Goal: Check status: Check status

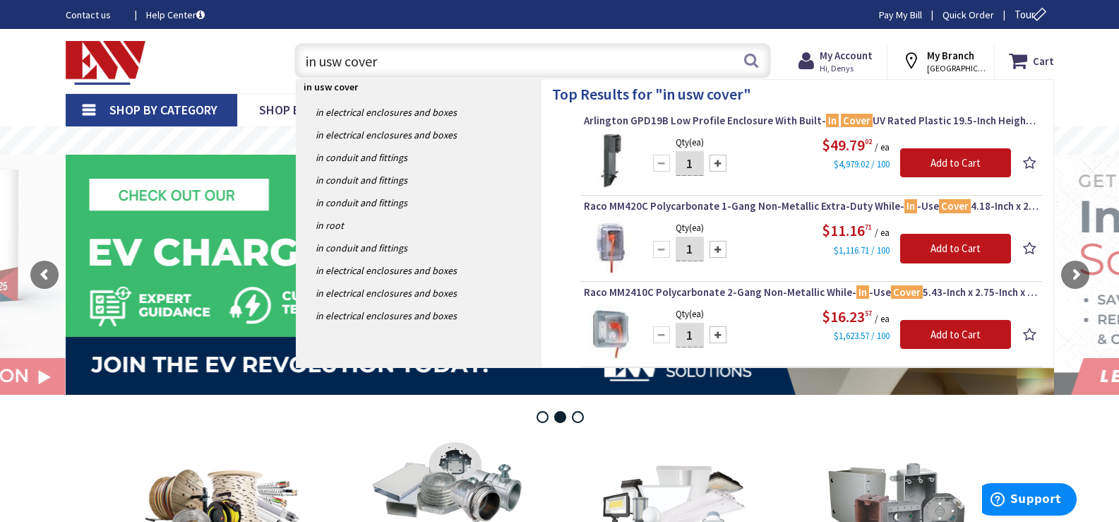
drag, startPoint x: 393, startPoint y: 64, endPoint x: 275, endPoint y: 56, distance: 117.4
click at [275, 56] on div "Toggle Nav in usw cover in usw cover Search Cart My Cart Close" at bounding box center [560, 60] width 1010 height 47
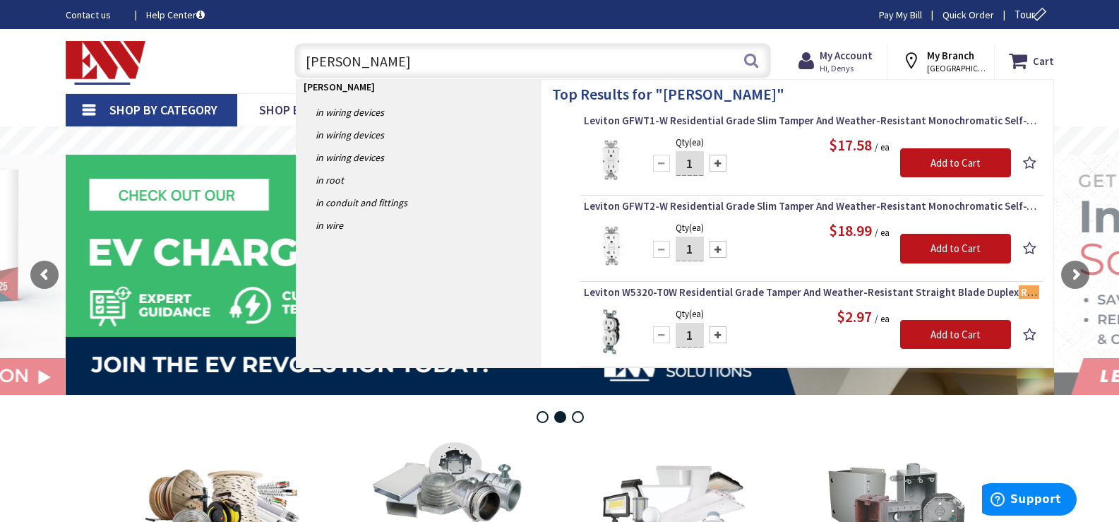
drag, startPoint x: 357, startPoint y: 59, endPoint x: 294, endPoint y: 69, distance: 62.9
click at [294, 69] on input "[PERSON_NAME]" at bounding box center [532, 60] width 477 height 35
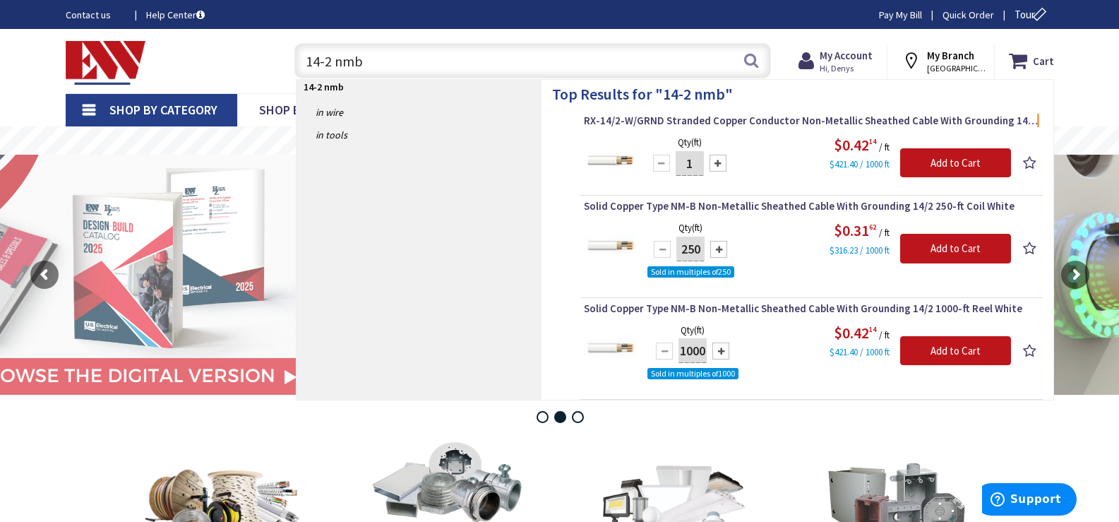
drag, startPoint x: 406, startPoint y: 65, endPoint x: 229, endPoint y: 55, distance: 177.5
click at [229, 55] on div "Toggle Nav 14-2 nmb 14-2 nmb Search Cart My Cart Close" at bounding box center [560, 60] width 1010 height 47
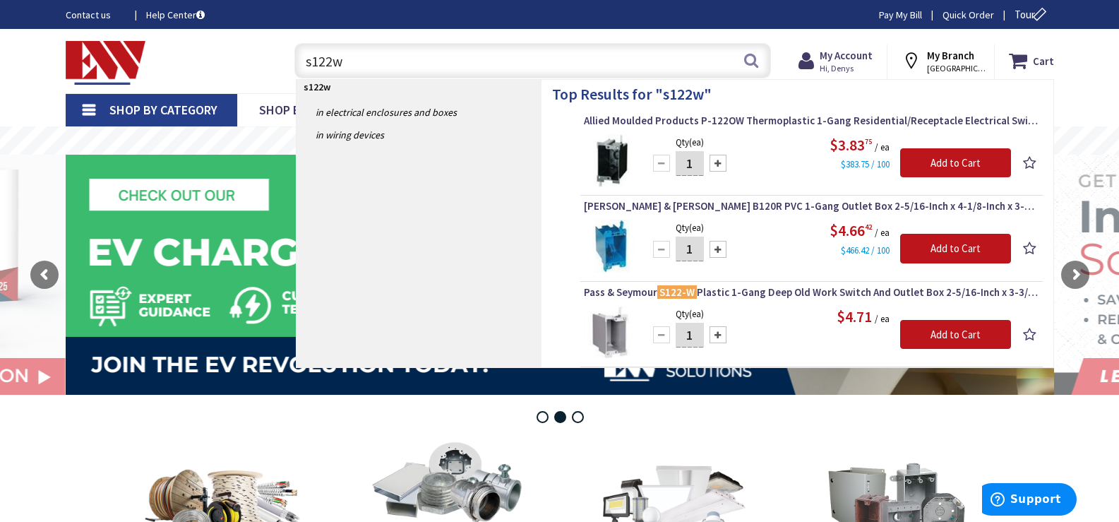
drag, startPoint x: 354, startPoint y: 59, endPoint x: 283, endPoint y: 62, distance: 70.7
click at [281, 61] on div "s122w s122w Search" at bounding box center [529, 59] width 505 height 45
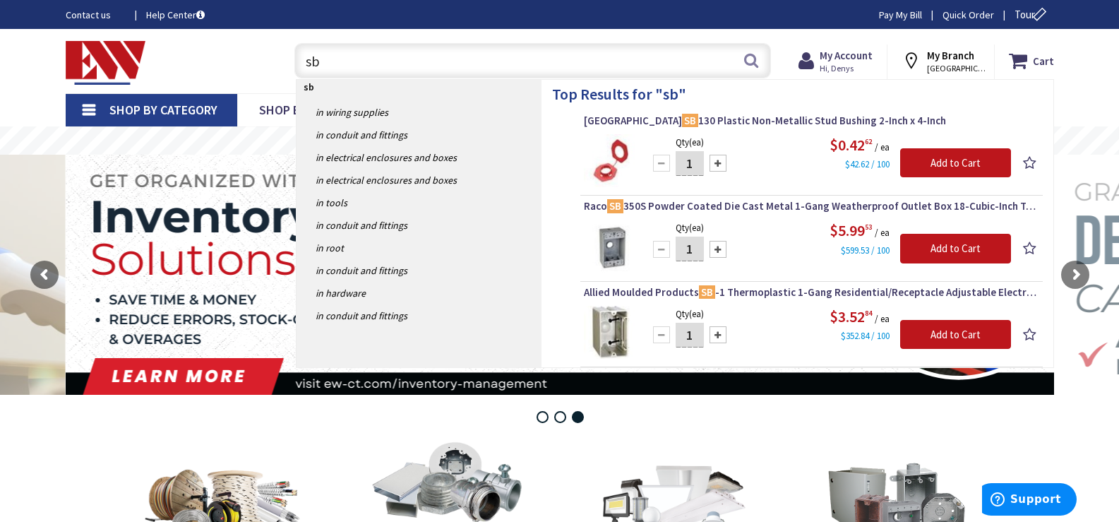
type input "sb"
click at [840, 52] on strong "My Account" at bounding box center [846, 55] width 53 height 13
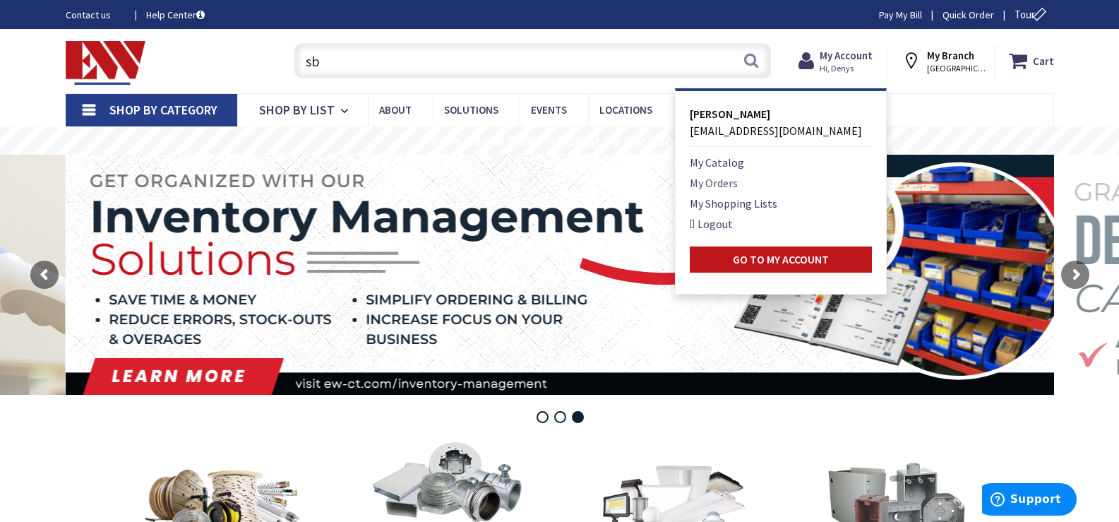
click at [719, 186] on link "My Orders" at bounding box center [714, 182] width 48 height 17
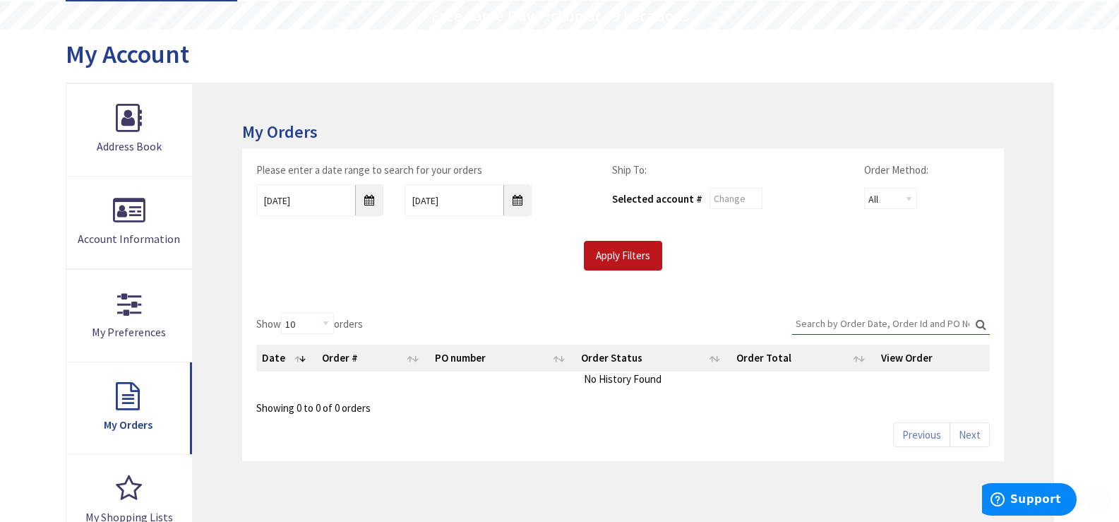
scroll to position [141, 0]
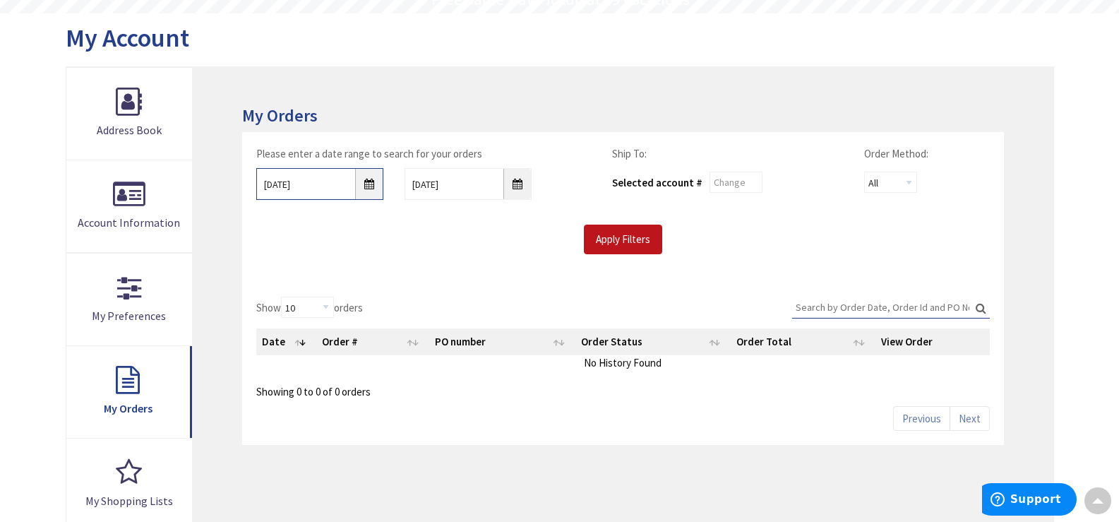
click at [366, 186] on input "9/1/2025" at bounding box center [319, 184] width 127 height 32
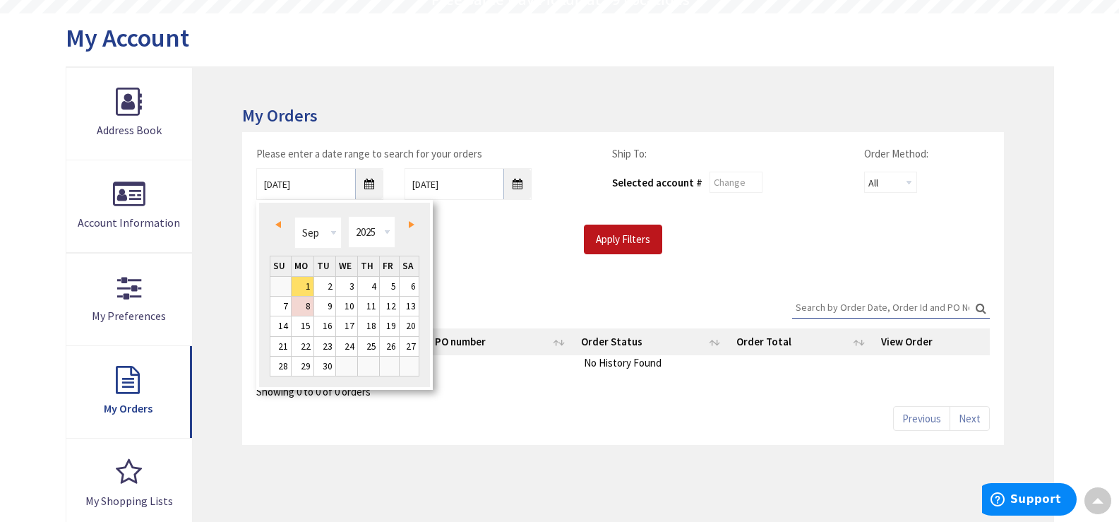
click at [285, 225] on link "Prev" at bounding box center [280, 224] width 19 height 19
click at [327, 286] on link "1" at bounding box center [324, 286] width 21 height 19
type input "07/01/2025"
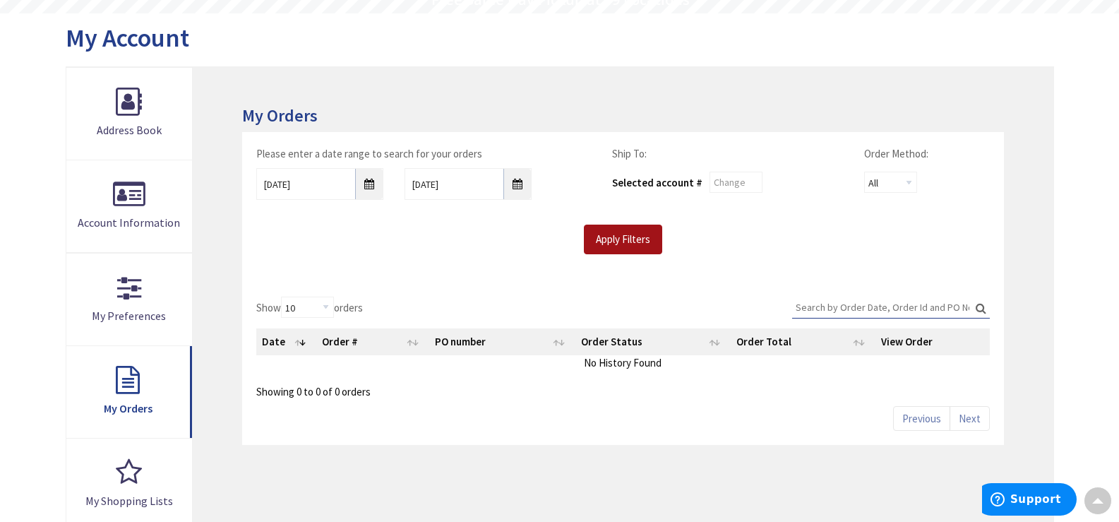
click at [598, 232] on input "Apply Filters" at bounding box center [623, 240] width 78 height 30
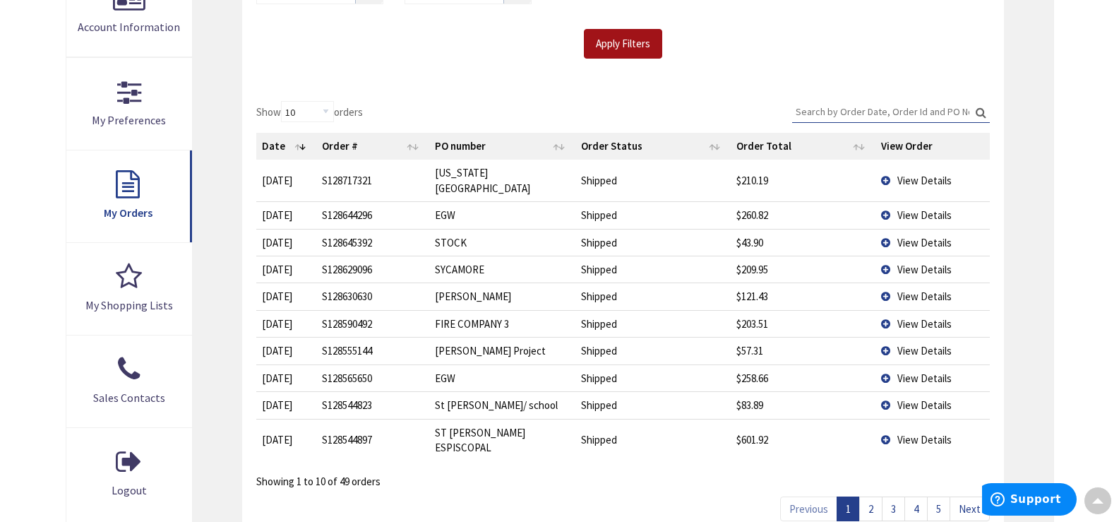
scroll to position [355, 0]
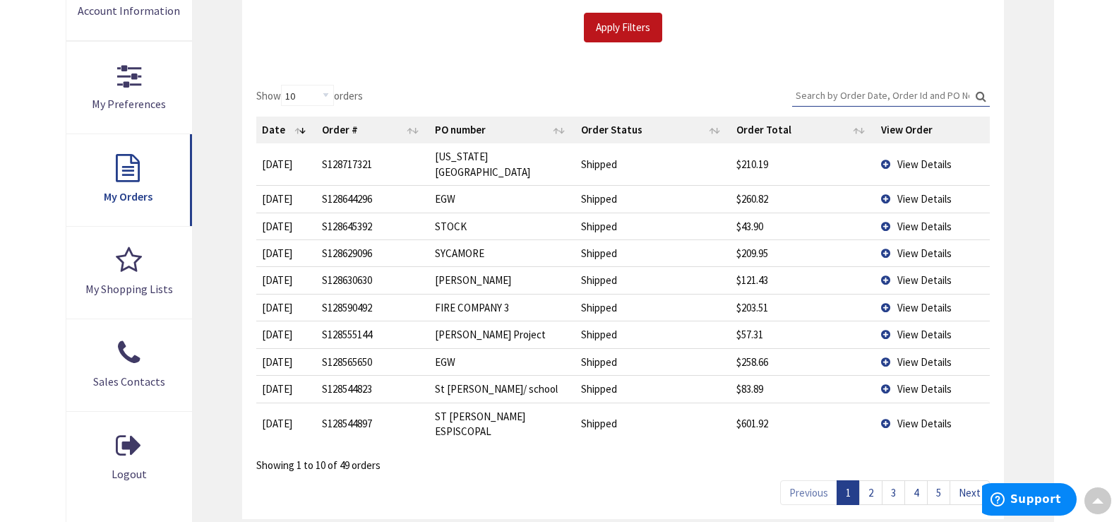
click at [867, 480] on link "2" at bounding box center [870, 492] width 23 height 25
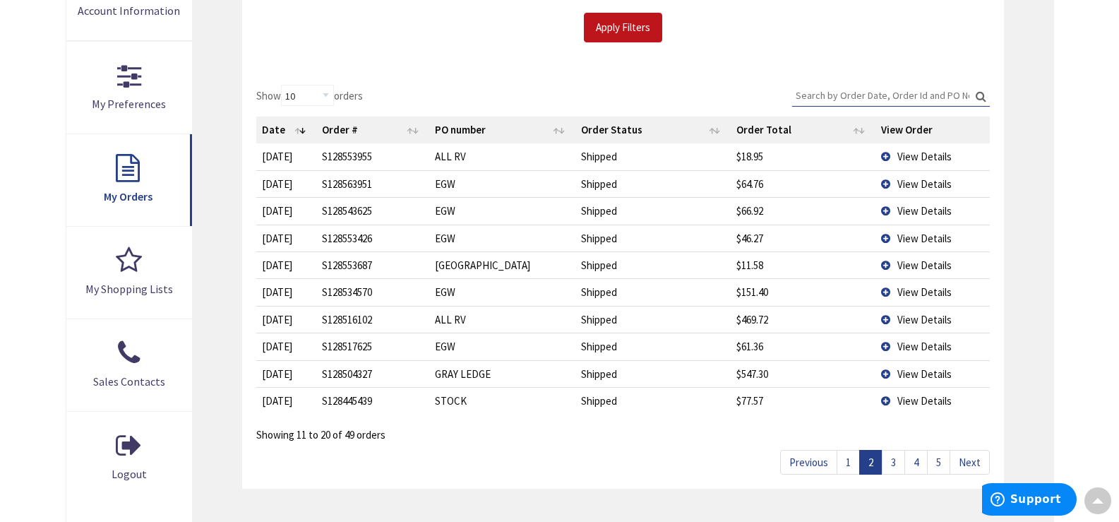
click at [900, 463] on link "3" at bounding box center [893, 462] width 23 height 25
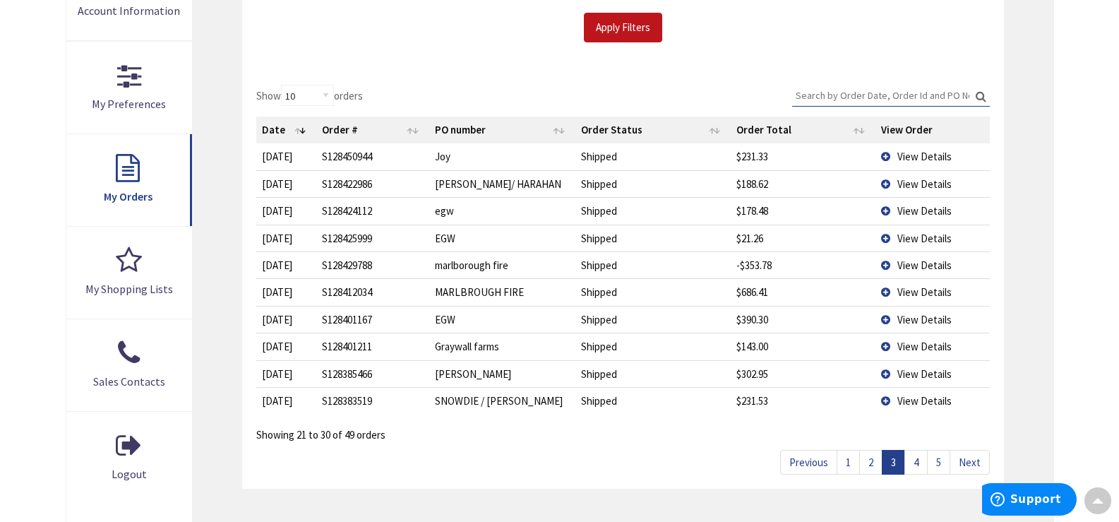
click at [888, 292] on td "View Details" at bounding box center [933, 291] width 114 height 27
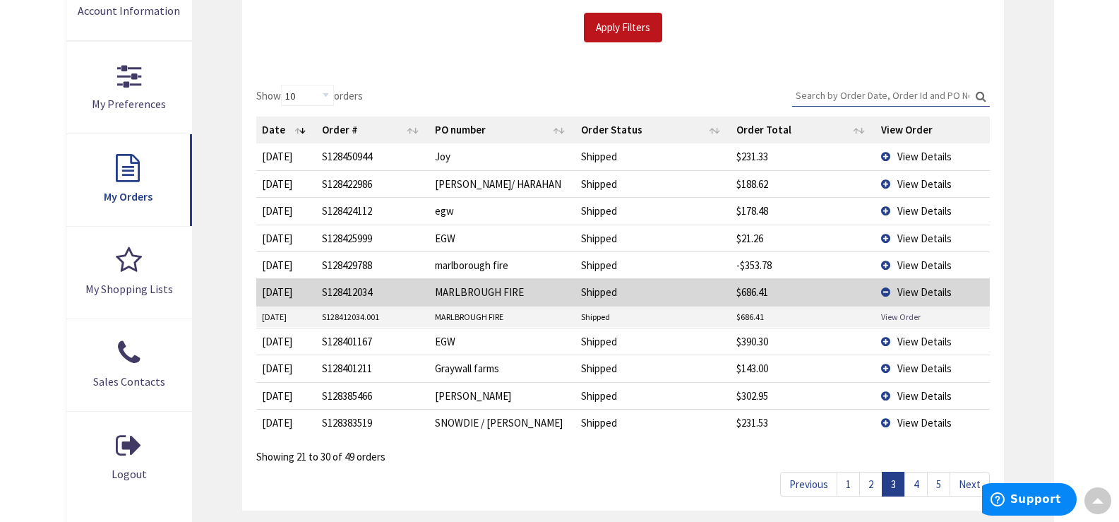
click at [887, 321] on link "View Order" at bounding box center [901, 317] width 40 height 12
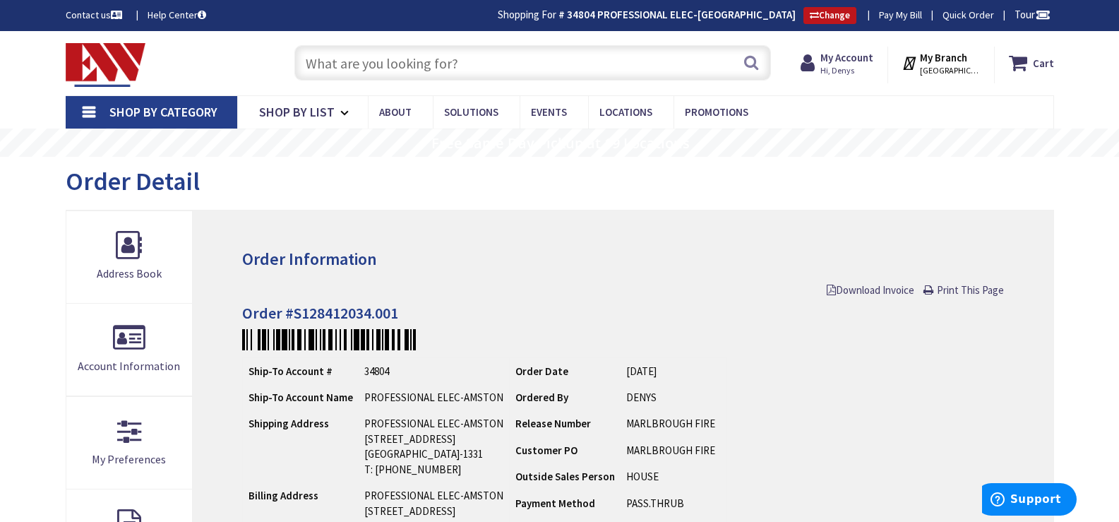
click at [429, 66] on input "text" at bounding box center [532, 62] width 477 height 35
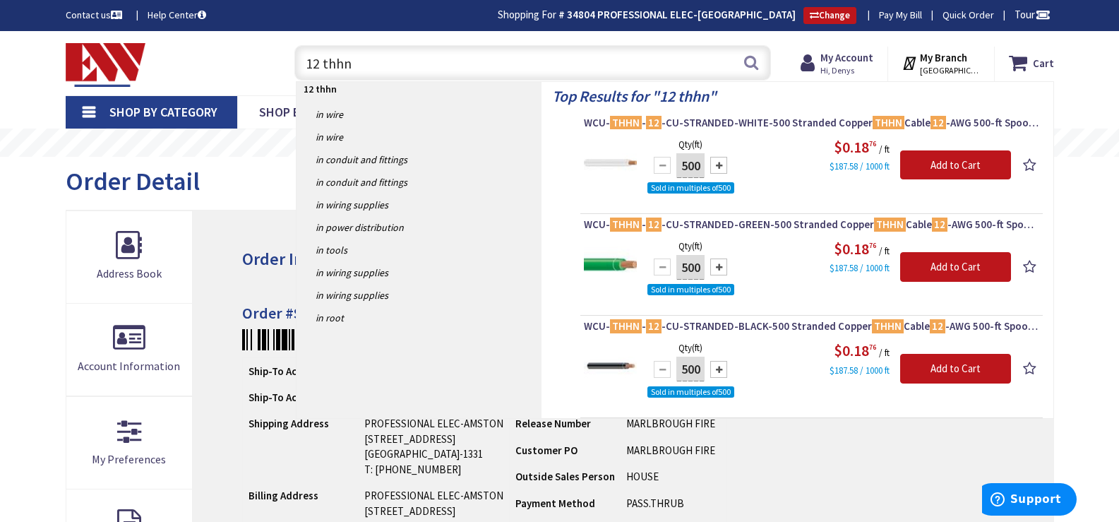
type input "12 thhn"
